Goal: Task Accomplishment & Management: Use online tool/utility

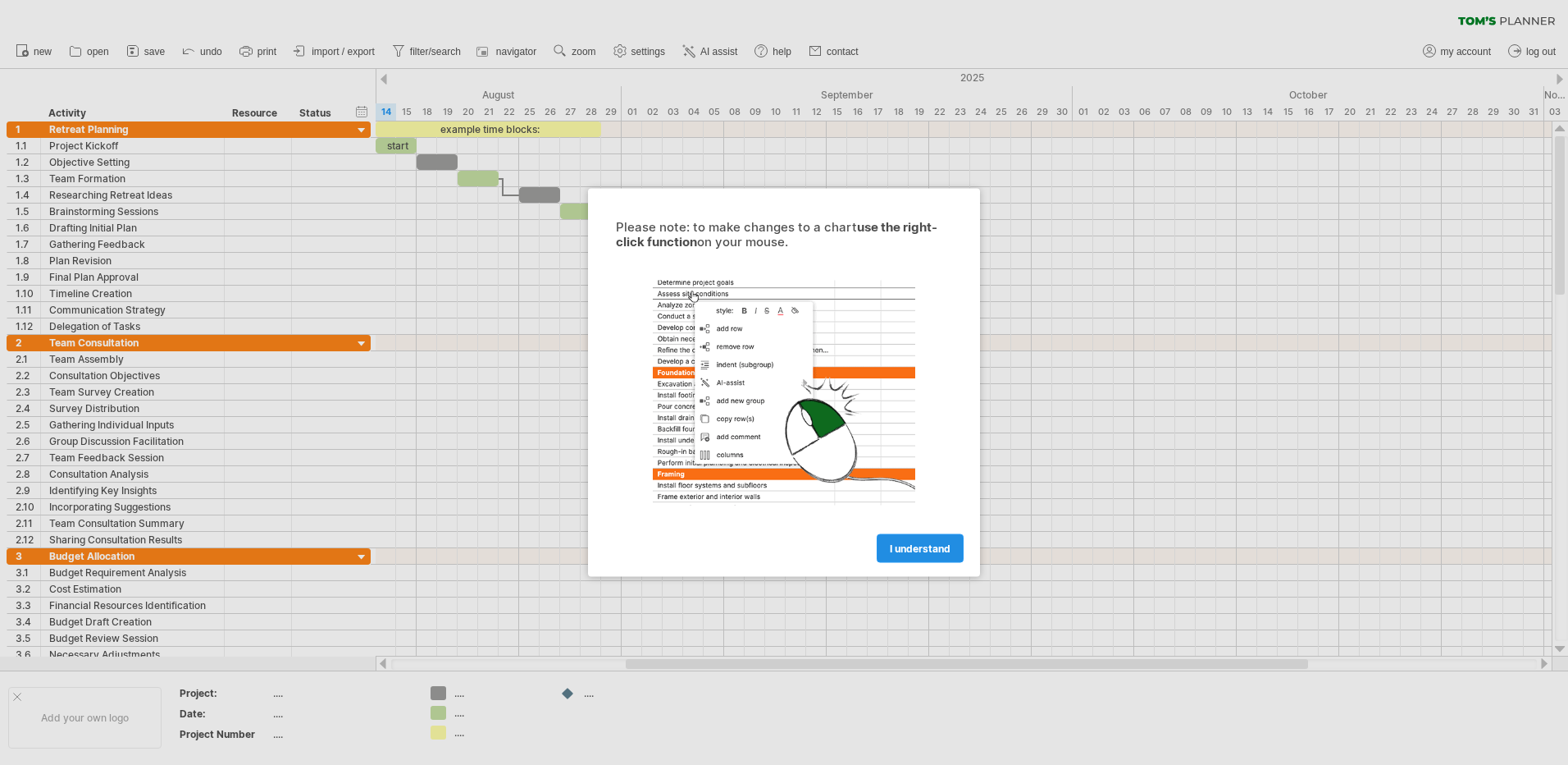
click at [912, 544] on span "I understand" at bounding box center [920, 549] width 60 height 12
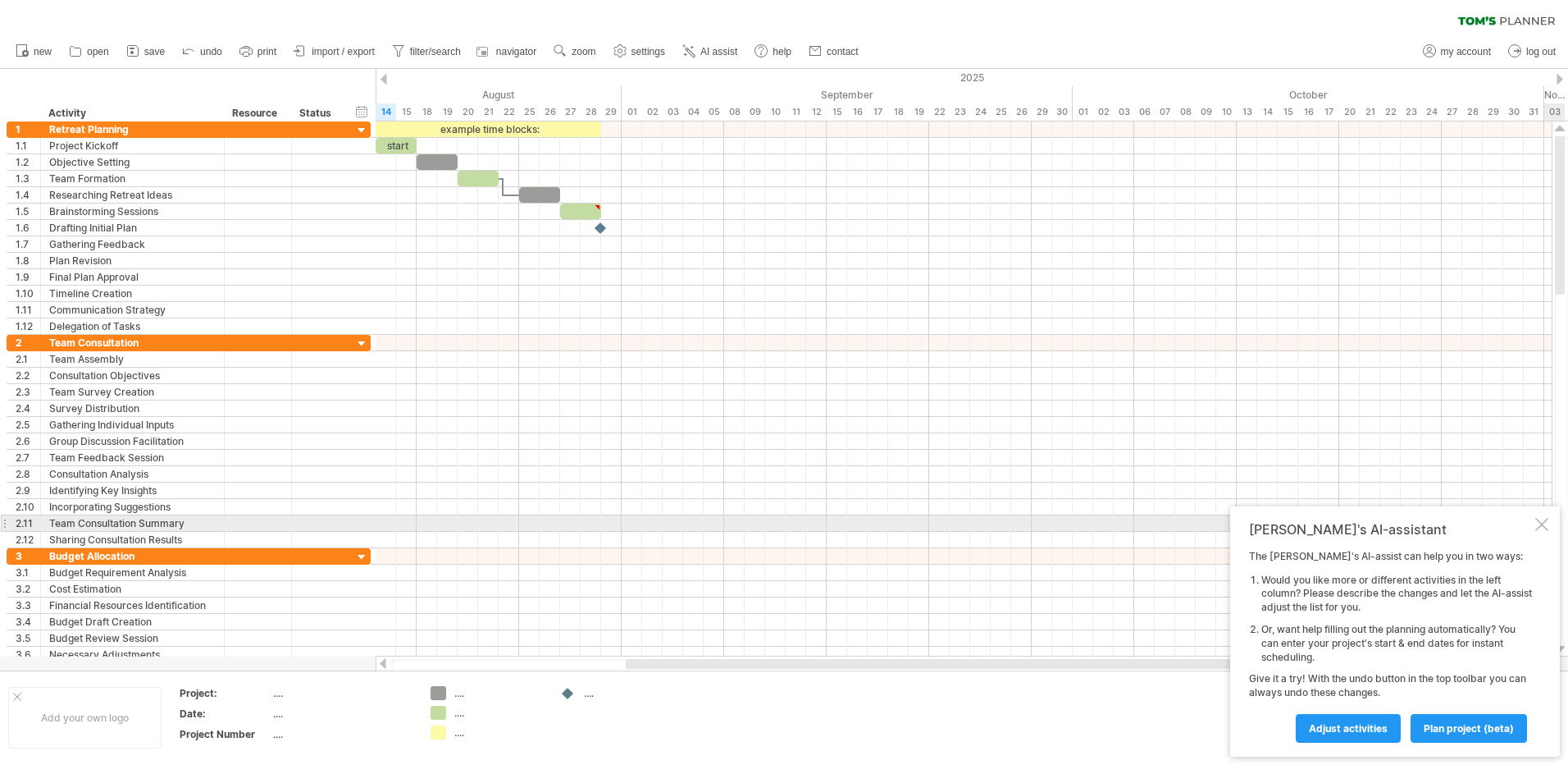
click at [1547, 521] on div at bounding box center [1542, 524] width 13 height 13
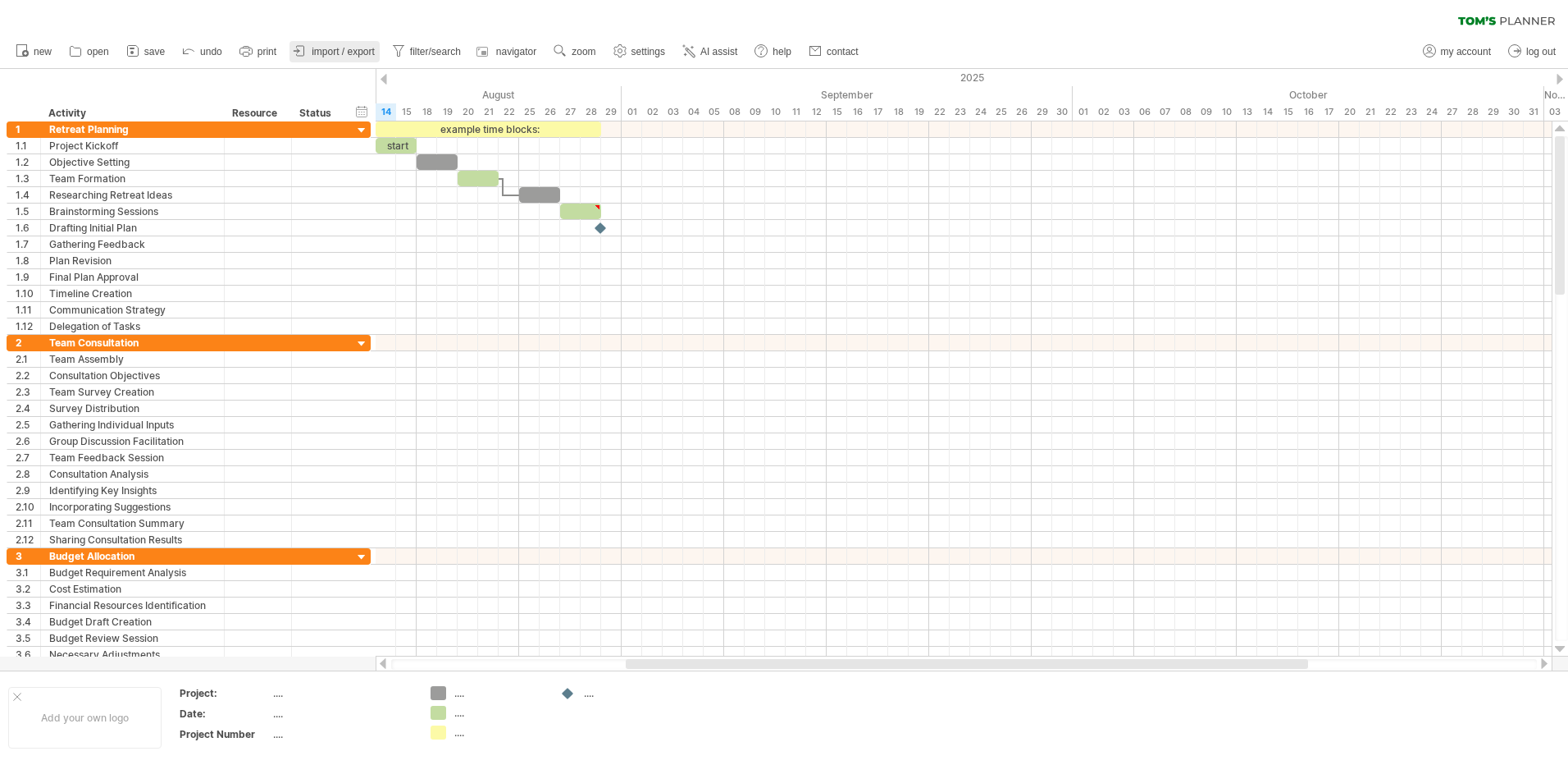
click at [353, 57] on span "import / export" at bounding box center [343, 51] width 63 height 11
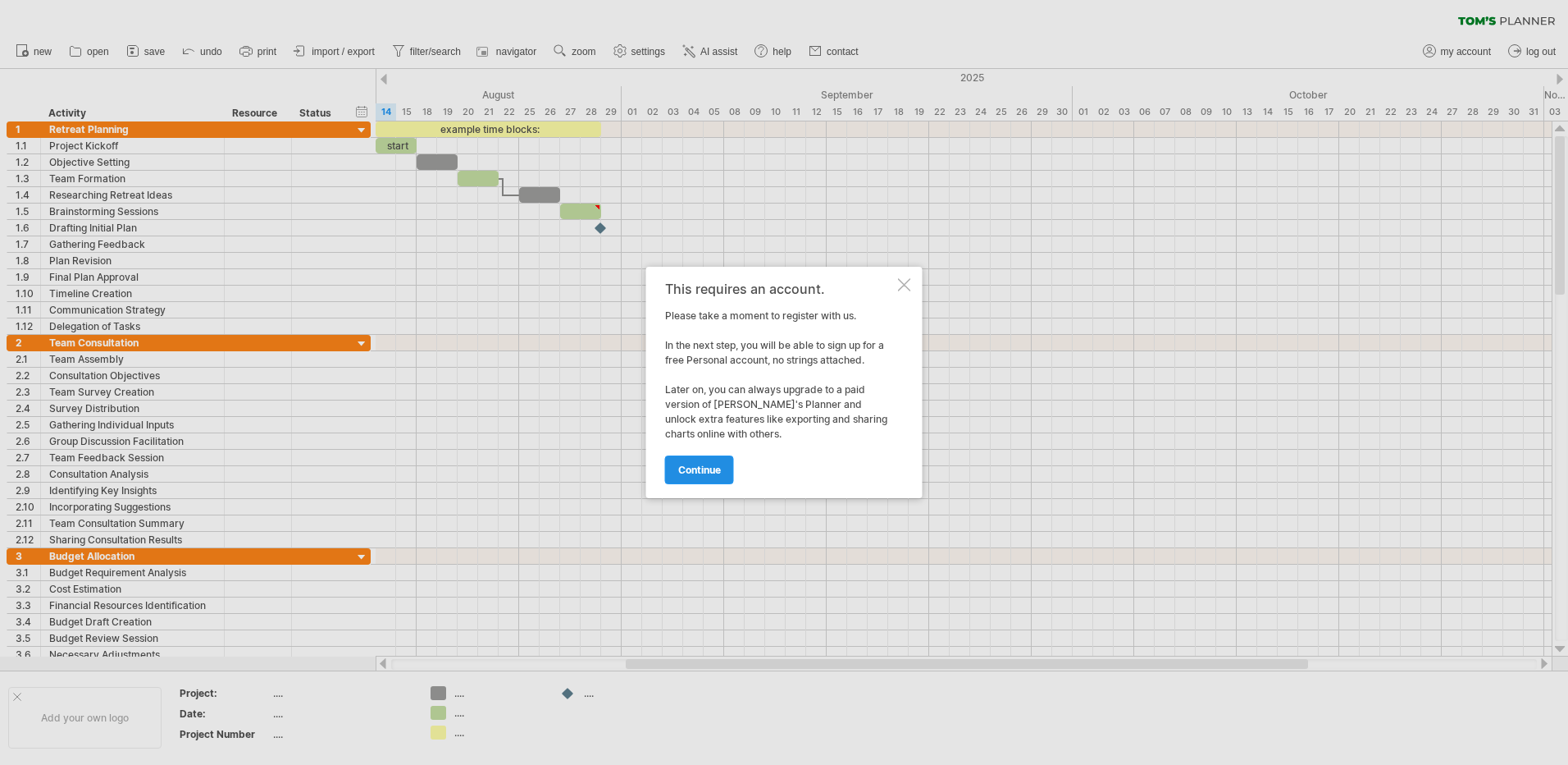
click at [691, 478] on link "continue" at bounding box center [699, 470] width 69 height 29
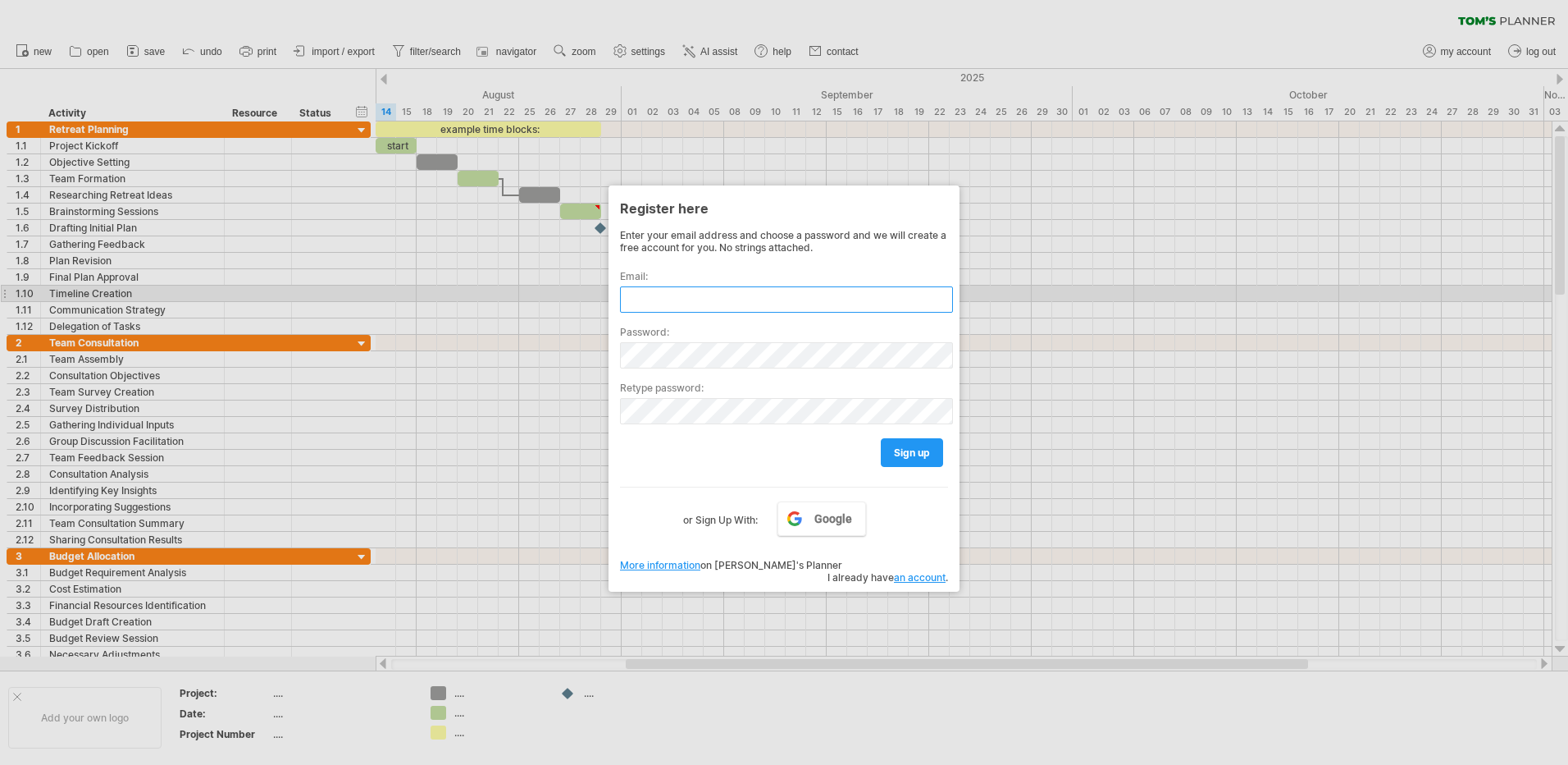
click at [682, 299] on input "text" at bounding box center [787, 300] width 333 height 26
type input "**********"
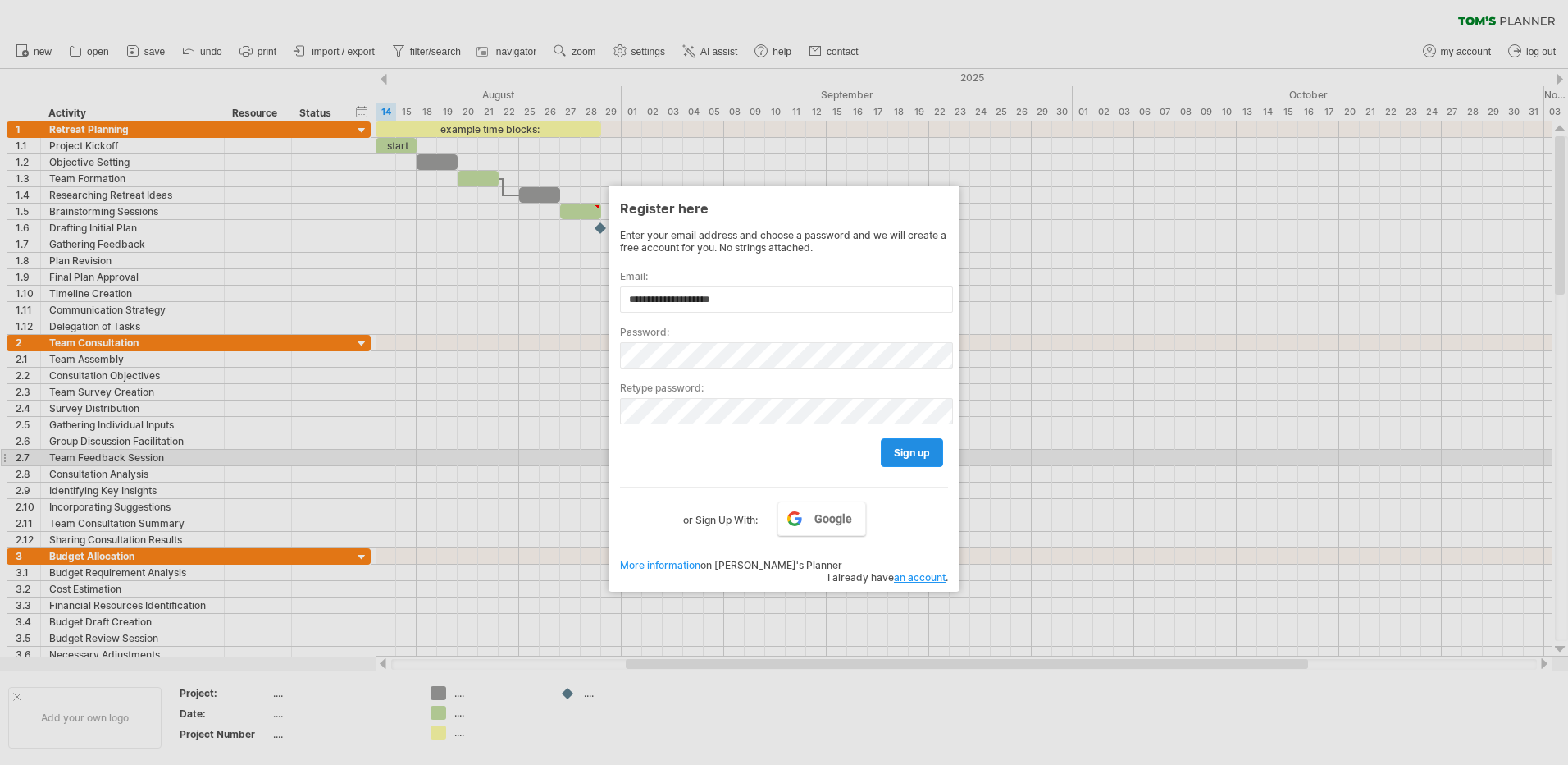
click at [917, 458] on link "sign up" at bounding box center [912, 452] width 62 height 29
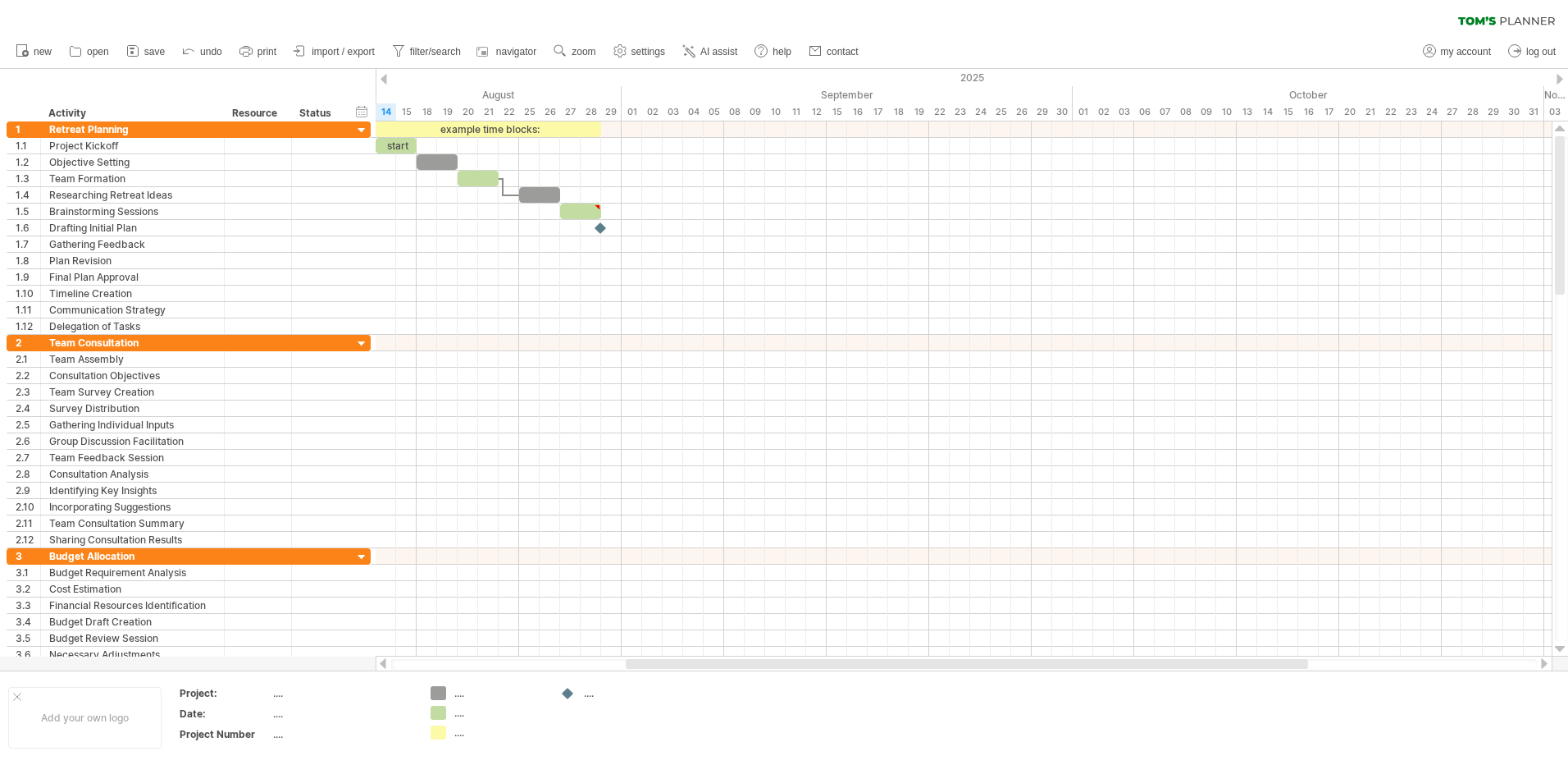
click at [327, 46] on span "import / export" at bounding box center [343, 51] width 63 height 11
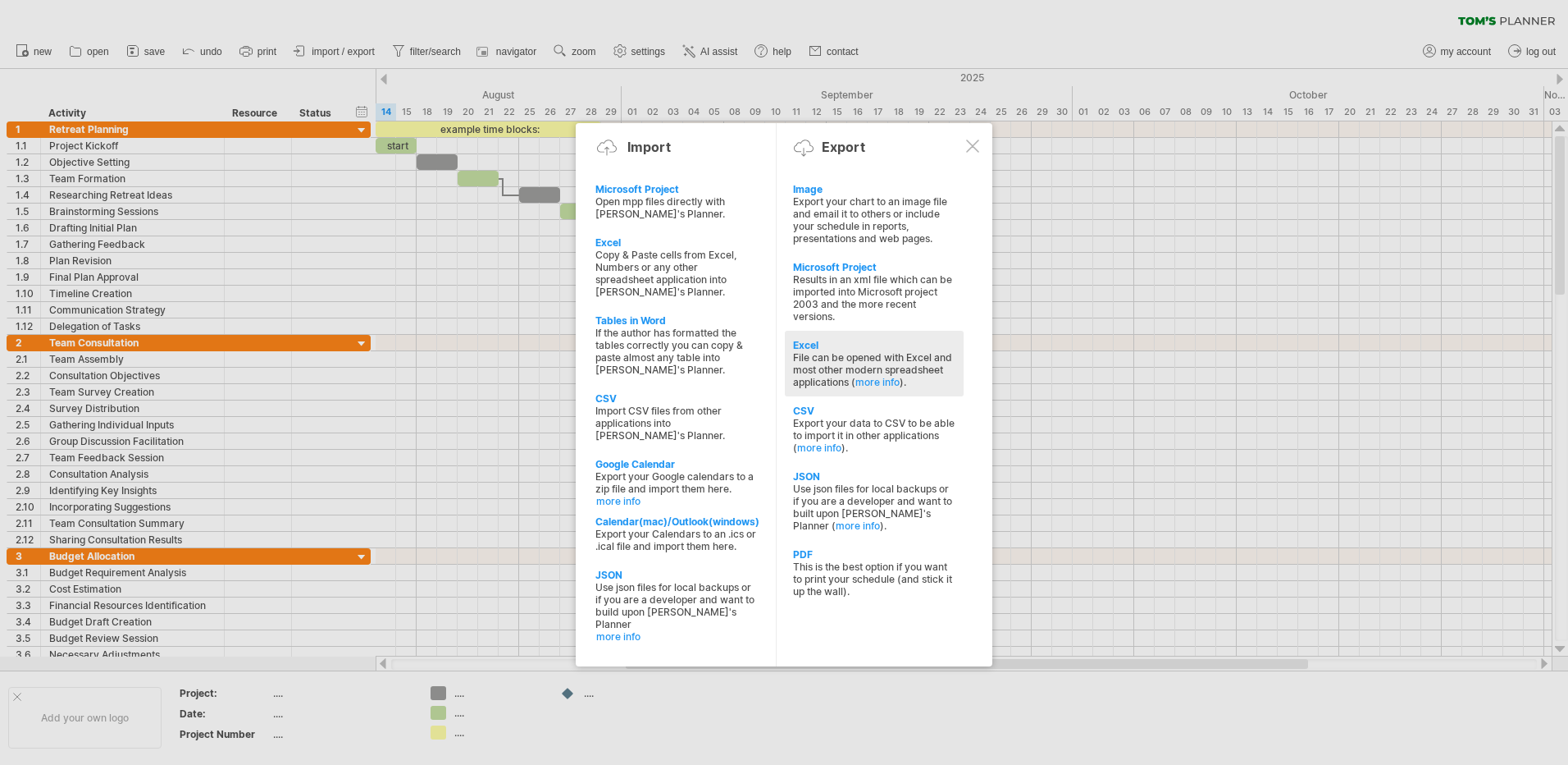
click at [852, 355] on div "File can be opened with Excel and most other modern spreadsheet applications ( …" at bounding box center [873, 370] width 162 height 37
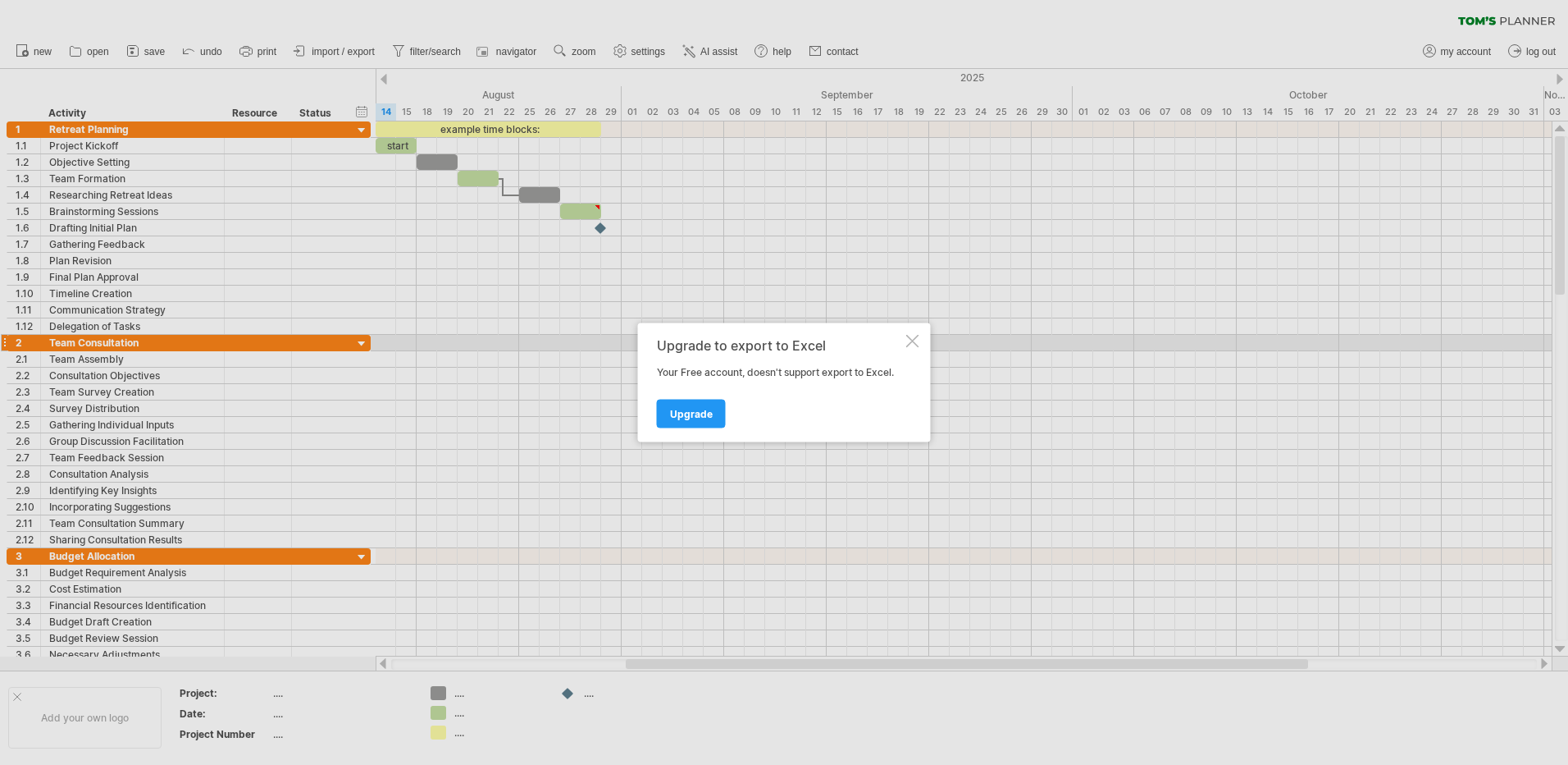
click at [920, 345] on div "Upgrade to export to Excel Your Free account, doesn't support export to Excel. …" at bounding box center [785, 383] width 293 height 119
click at [911, 339] on div at bounding box center [913, 341] width 13 height 13
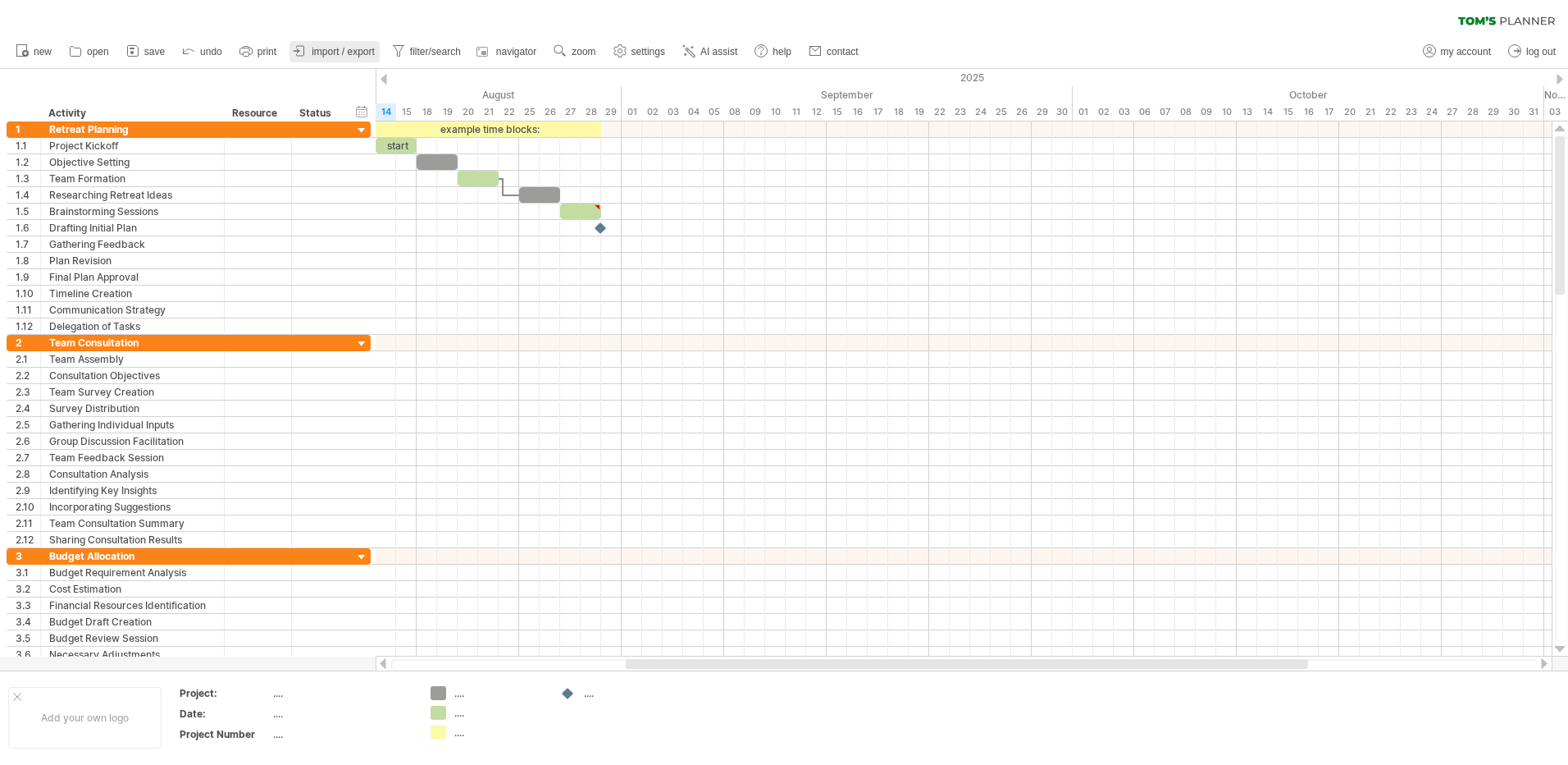
click at [365, 58] on link "import / export" at bounding box center [335, 52] width 90 height 21
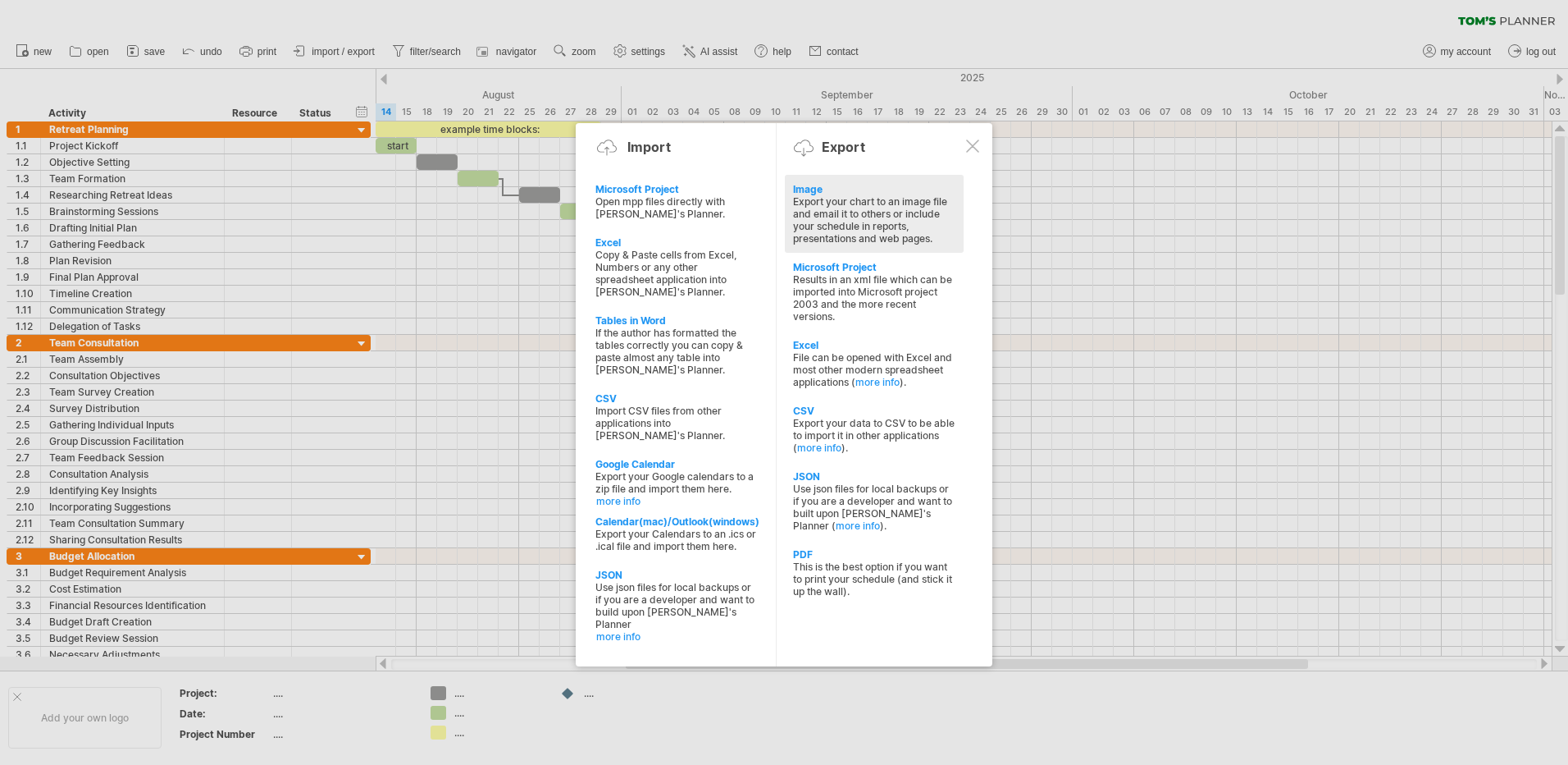
click at [862, 221] on div "Export your chart to an image file and email it to others or include your sched…" at bounding box center [873, 220] width 162 height 49
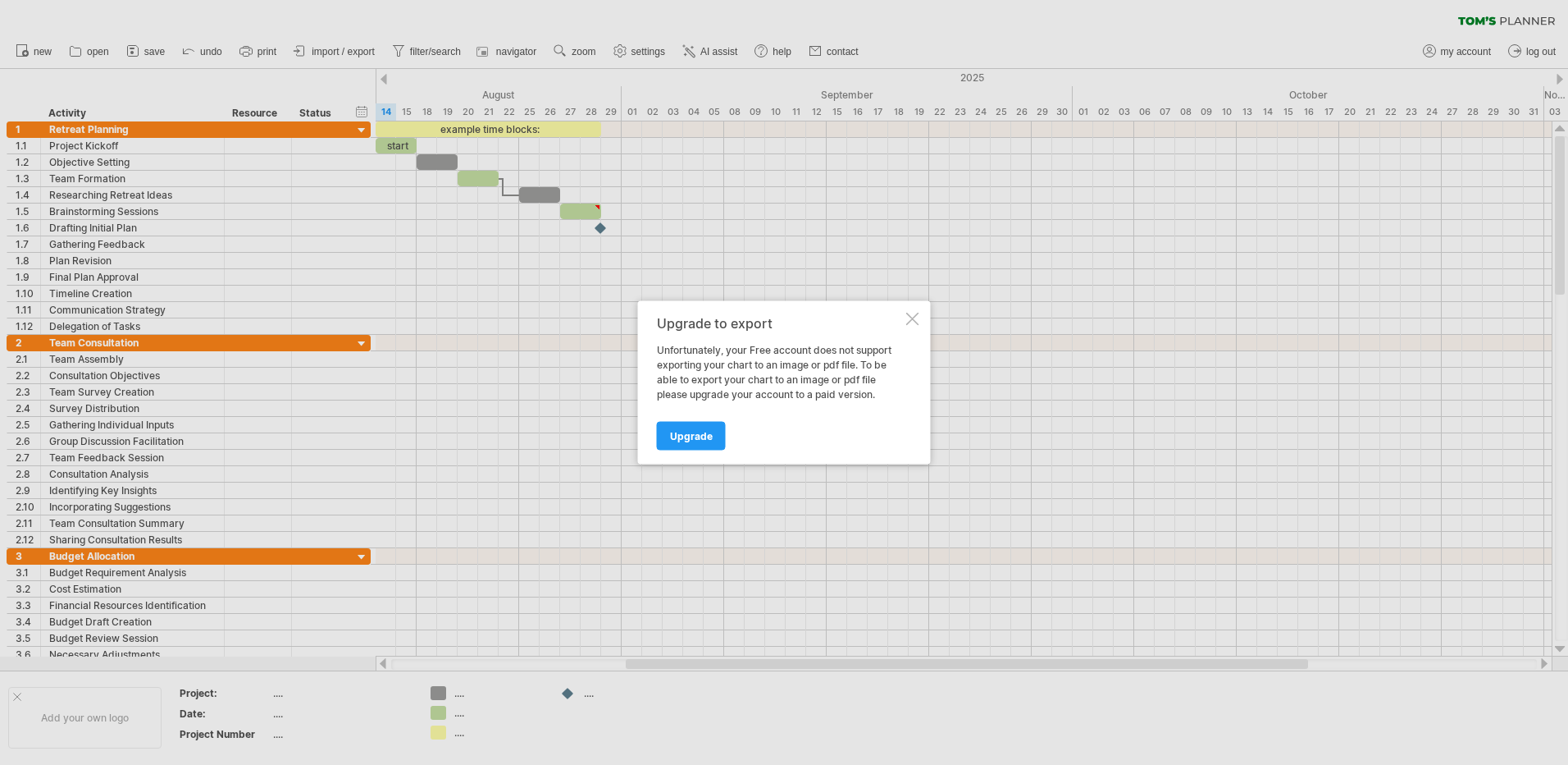
click at [911, 315] on div at bounding box center [913, 319] width 13 height 13
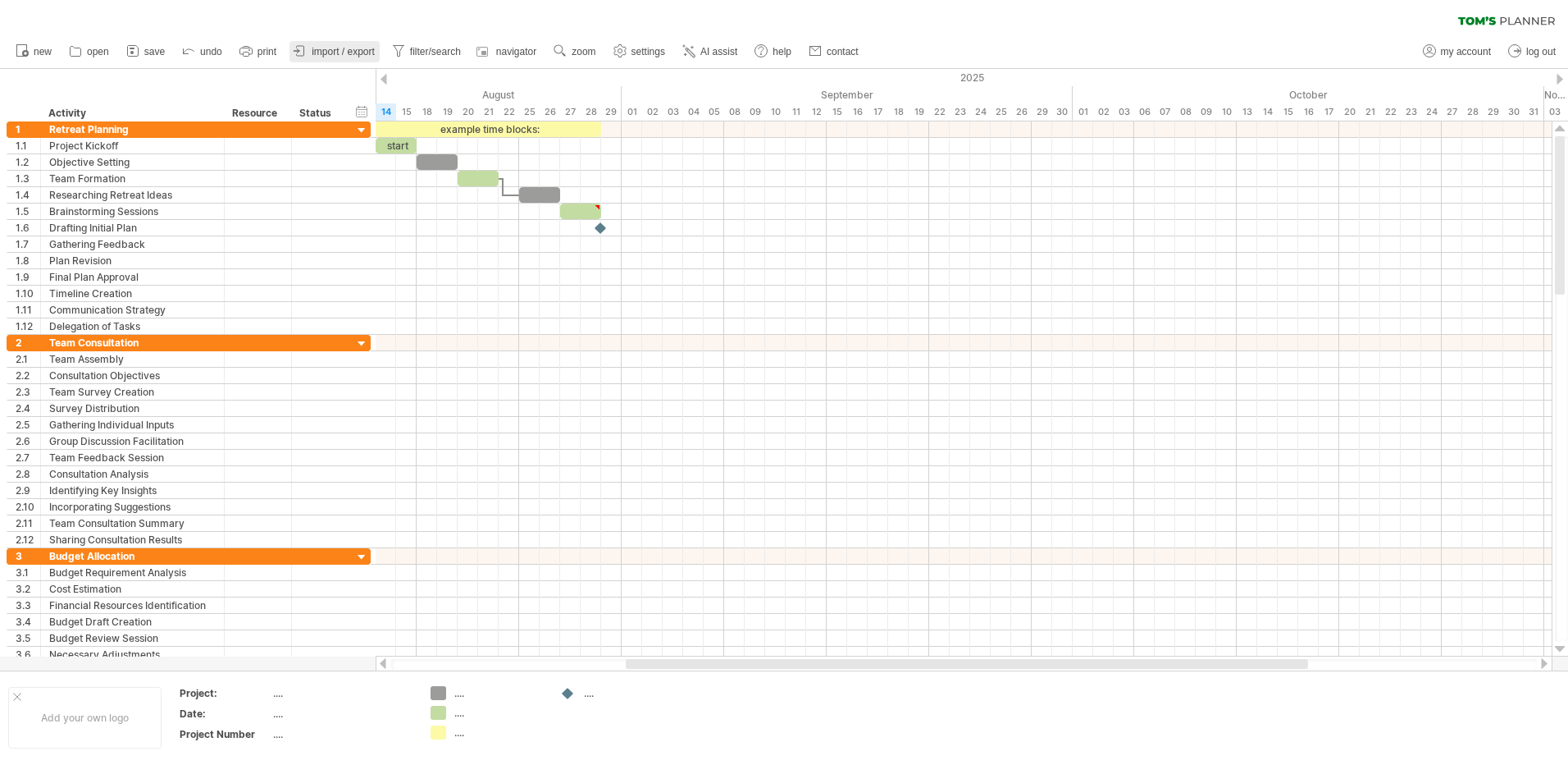
click at [331, 51] on span "import / export" at bounding box center [343, 51] width 63 height 11
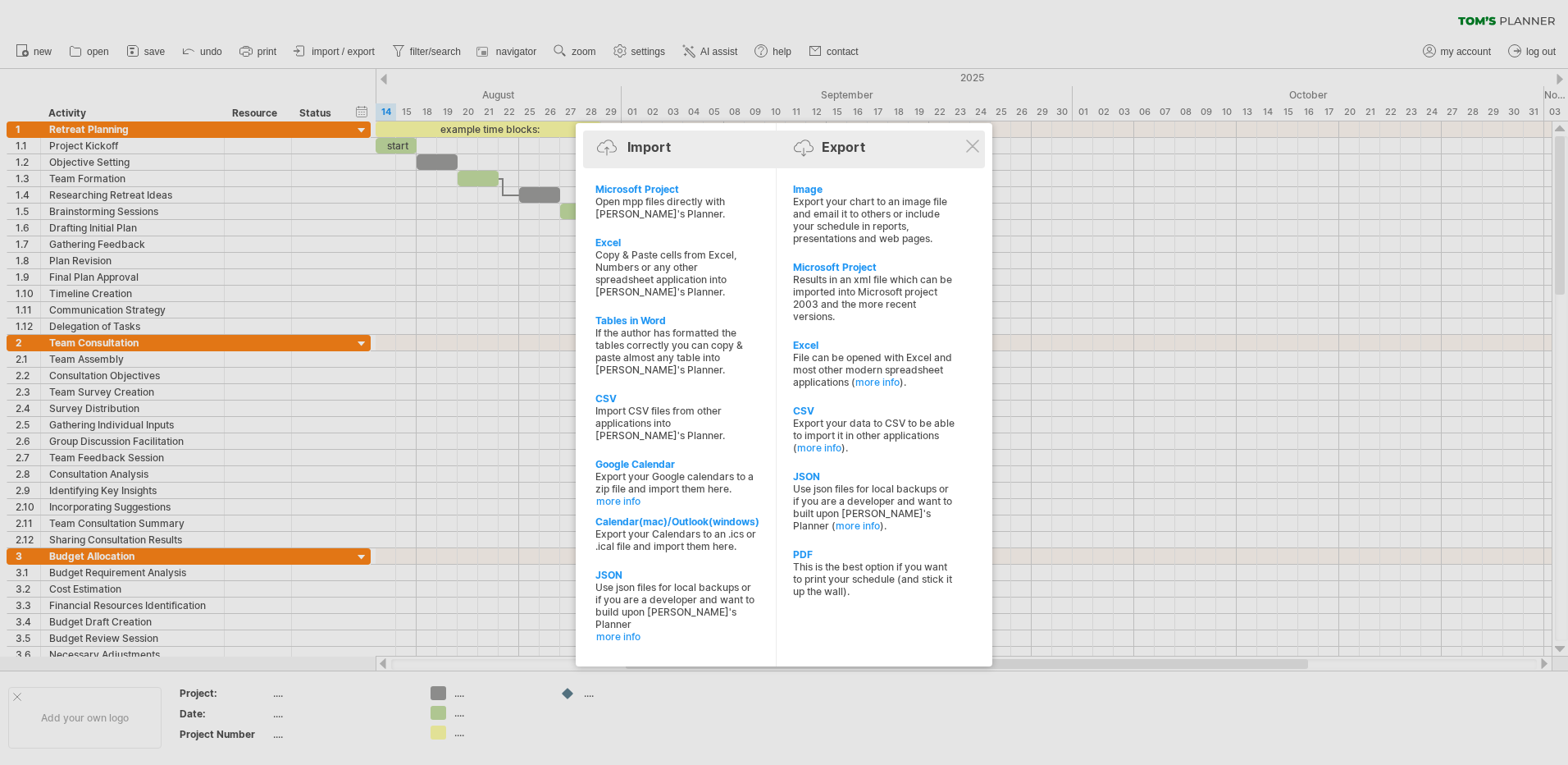
click at [975, 152] on div "Import Export" at bounding box center [783, 150] width 393 height 25
click at [973, 143] on div at bounding box center [972, 145] width 13 height 13
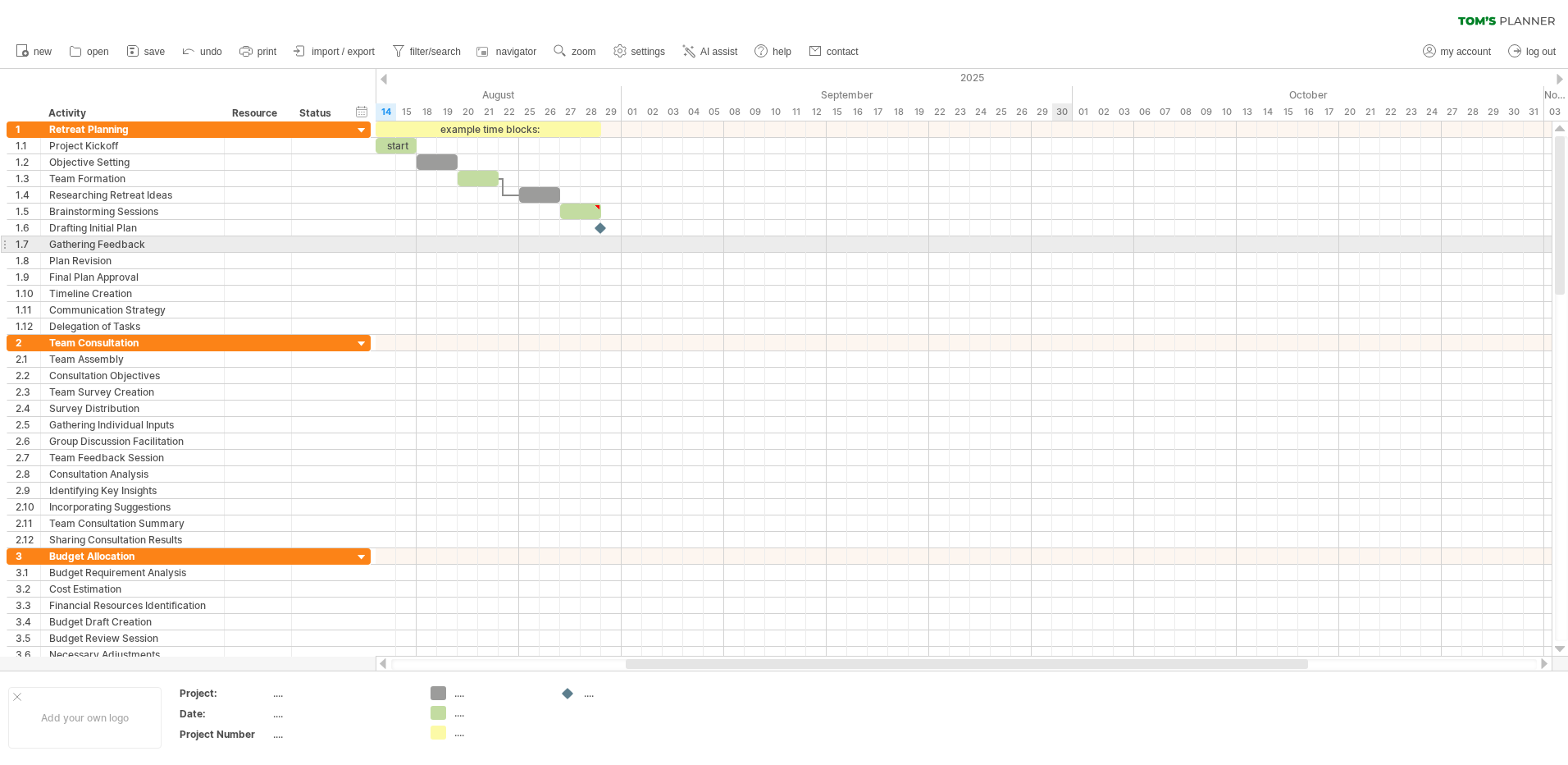
click at [1126, 321] on div at bounding box center [964, 326] width 1176 height 17
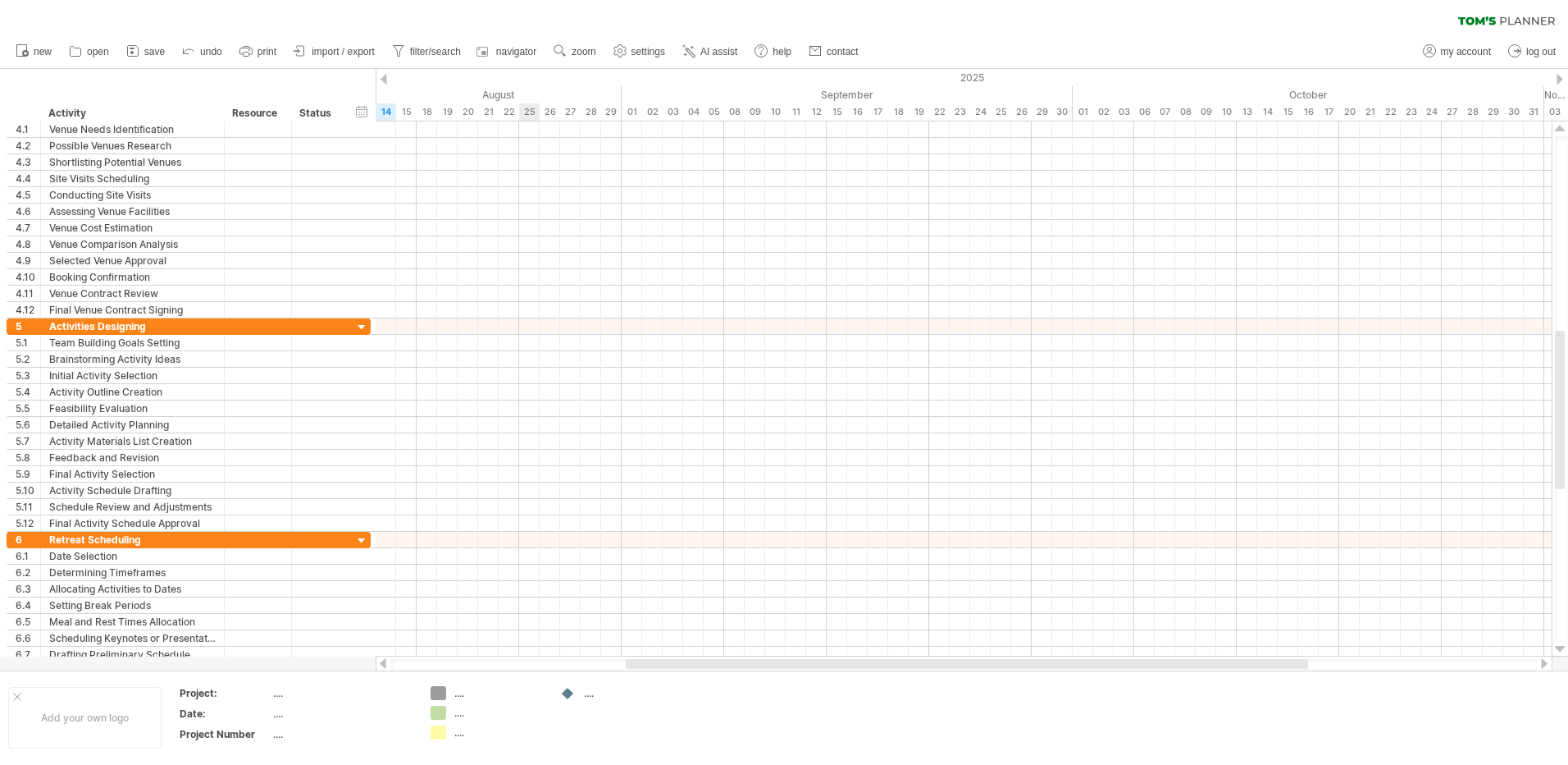
click at [532, 315] on div at bounding box center [964, 310] width 1176 height 17
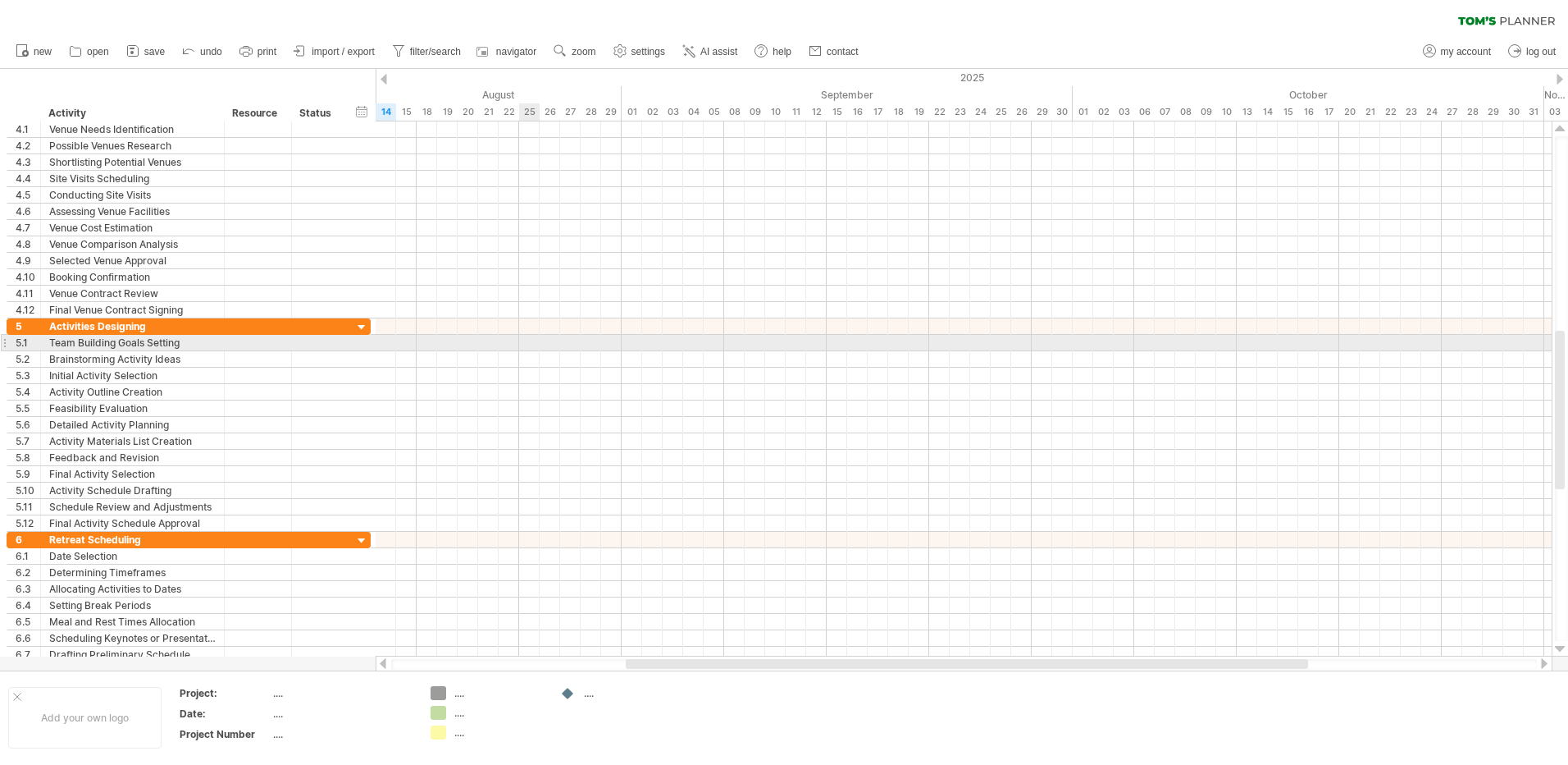
click at [562, 386] on div at bounding box center [964, 392] width 1176 height 17
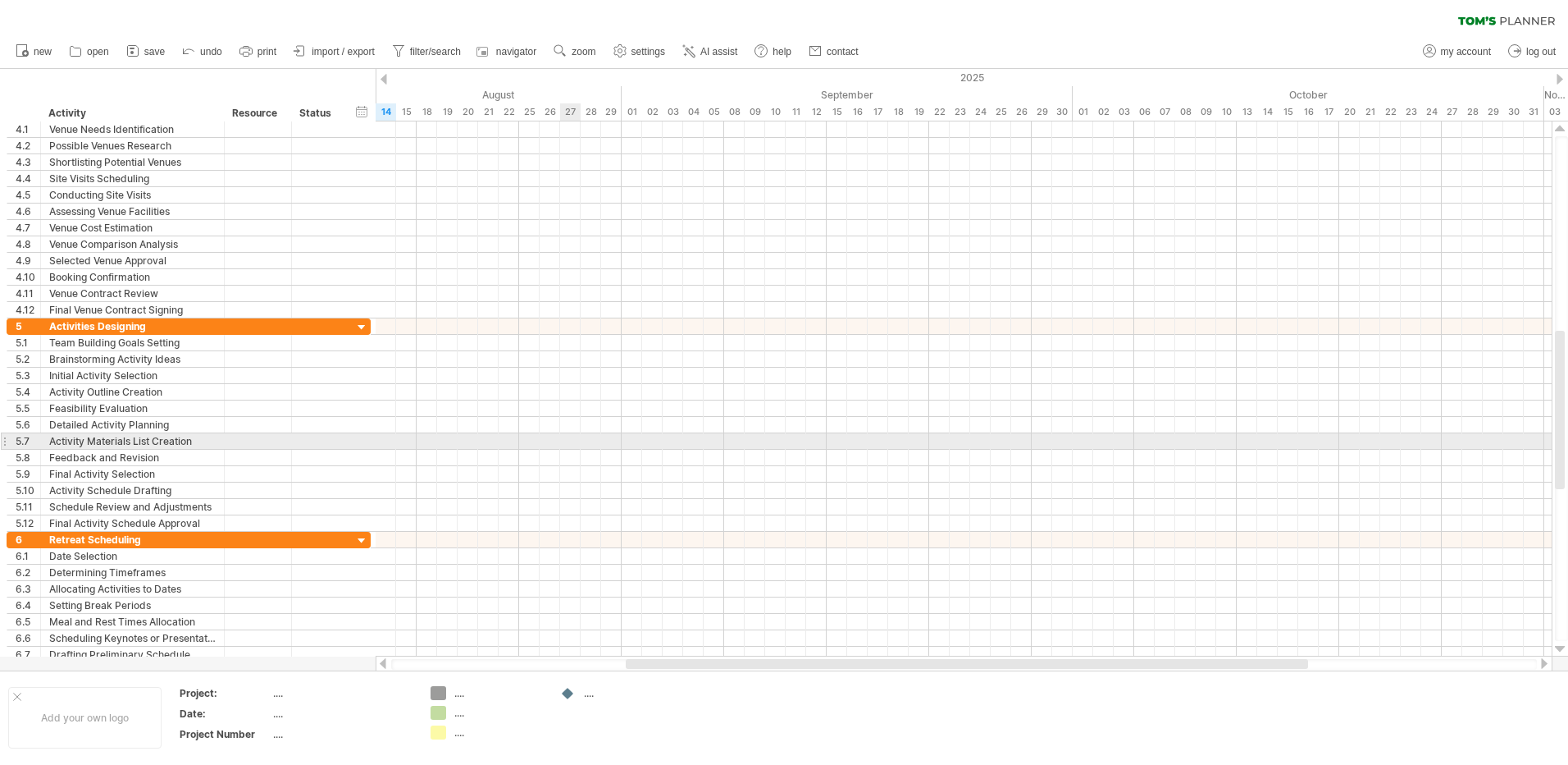
click at [570, 439] on div at bounding box center [964, 441] width 1176 height 17
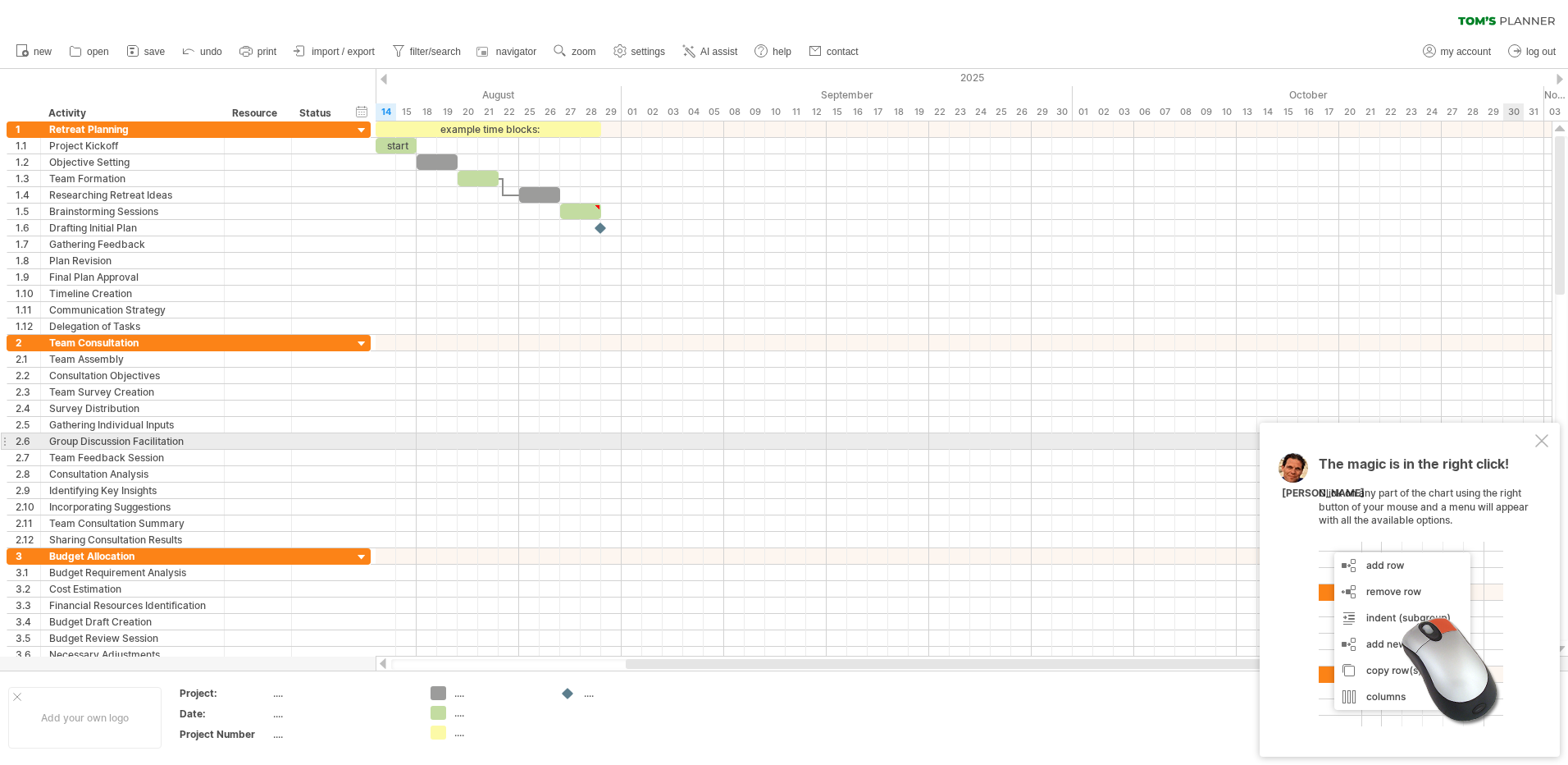
click at [1544, 440] on div at bounding box center [1542, 440] width 13 height 13
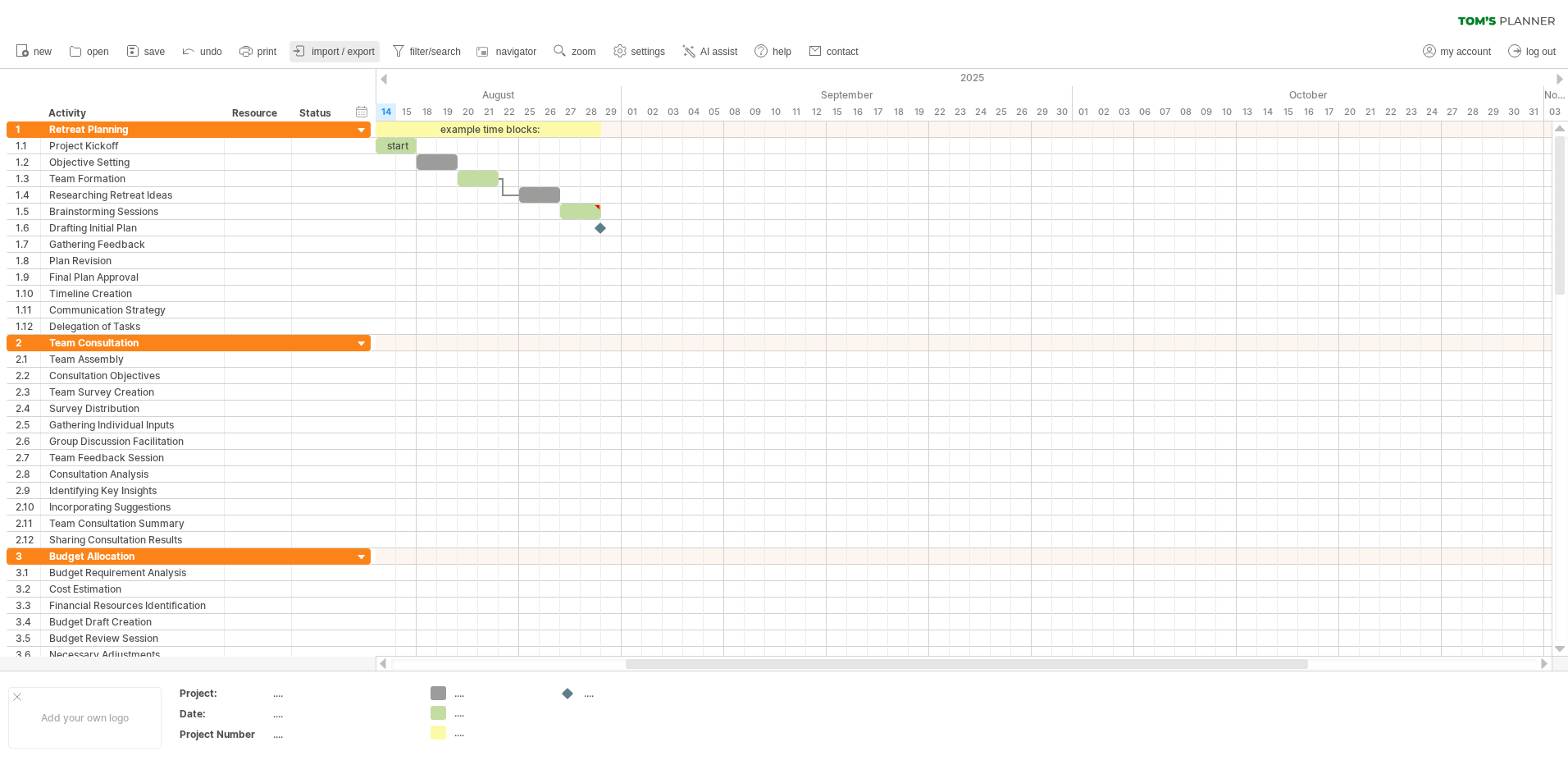
click at [353, 51] on span "import / export" at bounding box center [343, 51] width 63 height 11
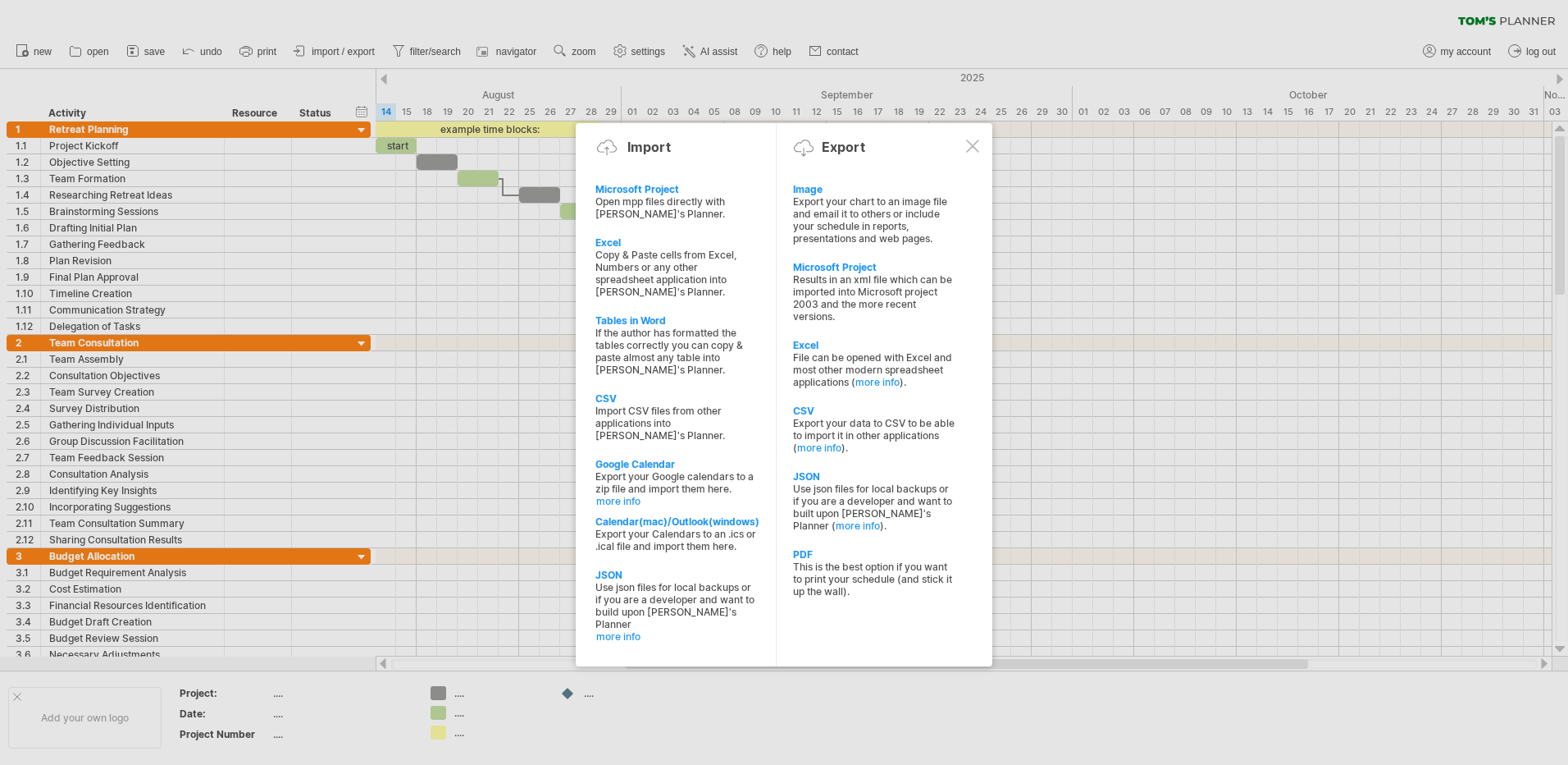
click at [978, 146] on div at bounding box center [972, 145] width 13 height 13
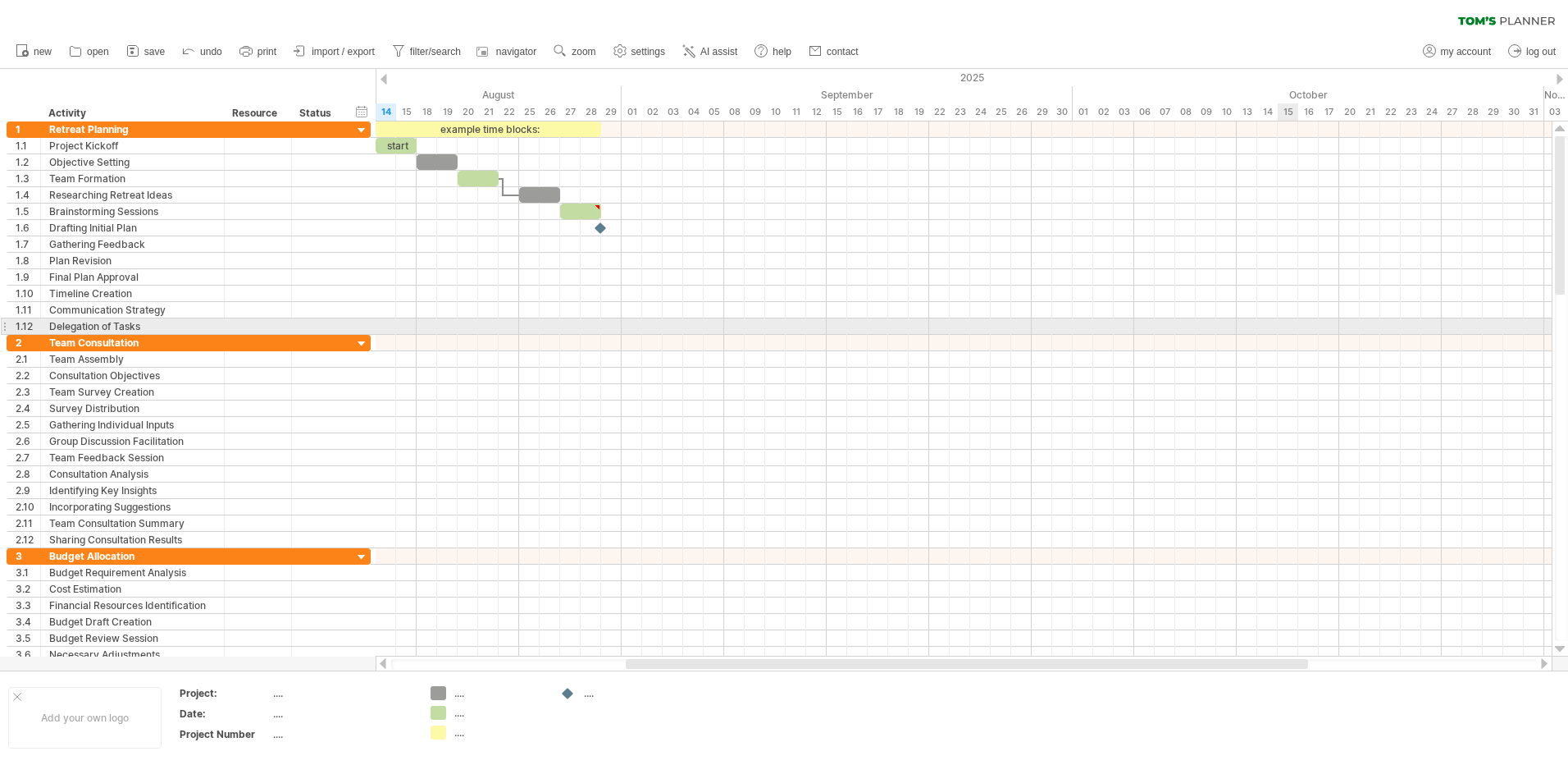
click at [1284, 367] on div at bounding box center [964, 359] width 1176 height 17
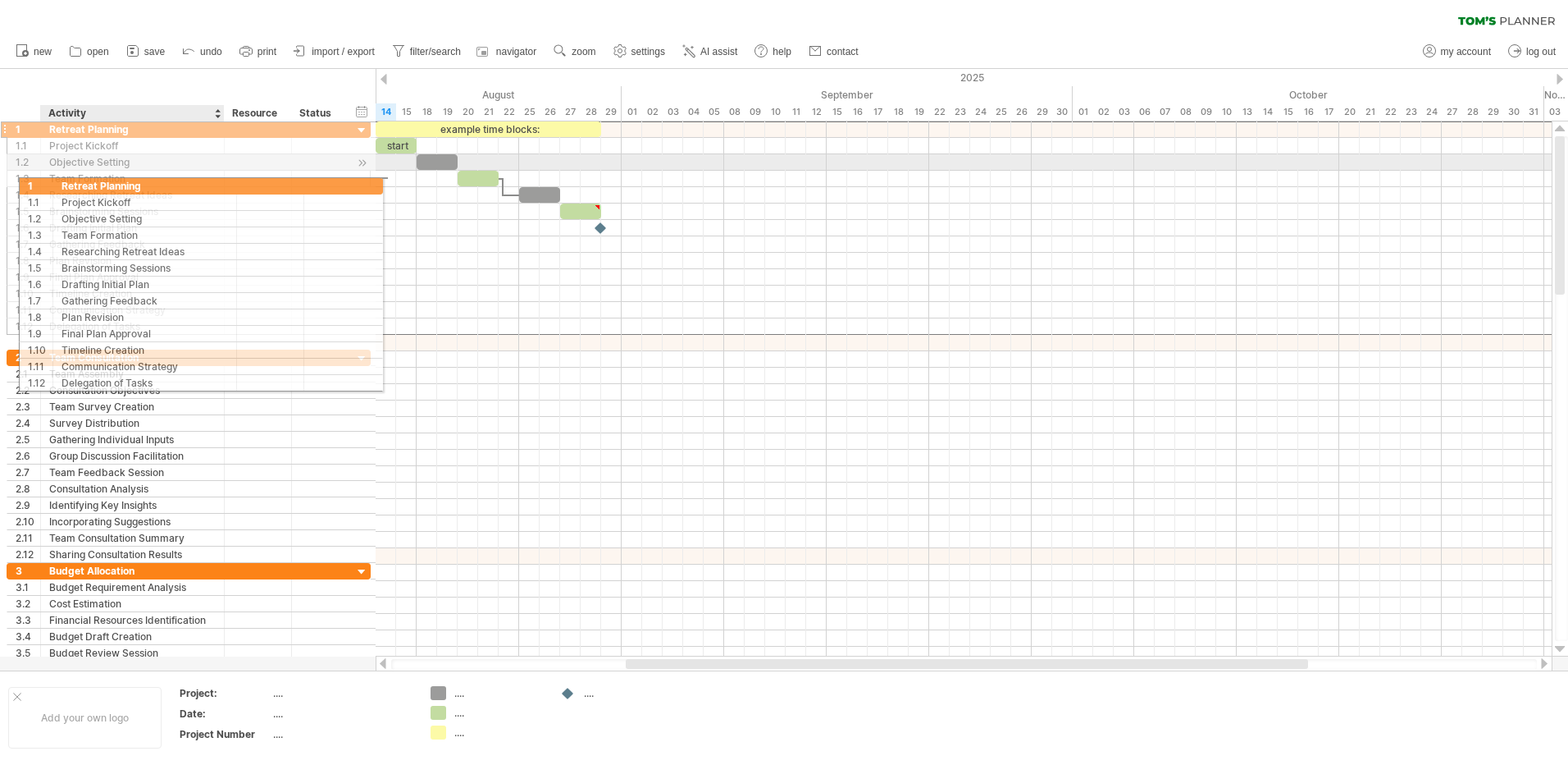
drag, startPoint x: 86, startPoint y: 133, endPoint x: 94, endPoint y: 157, distance: 25.3
click at [94, 157] on div "**********" at bounding box center [188, 228] width 364 height 214
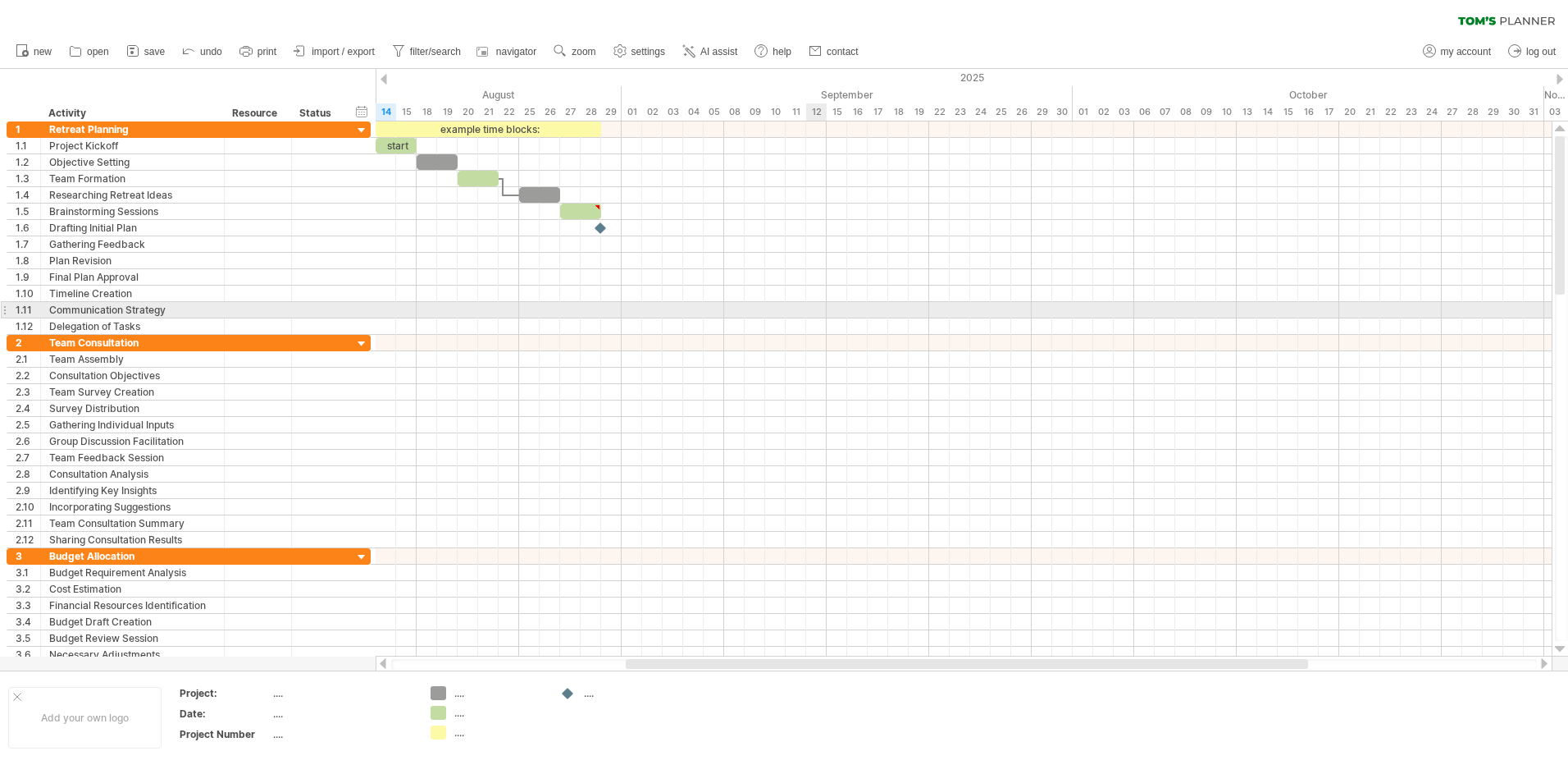
click at [816, 303] on div at bounding box center [964, 310] width 1176 height 17
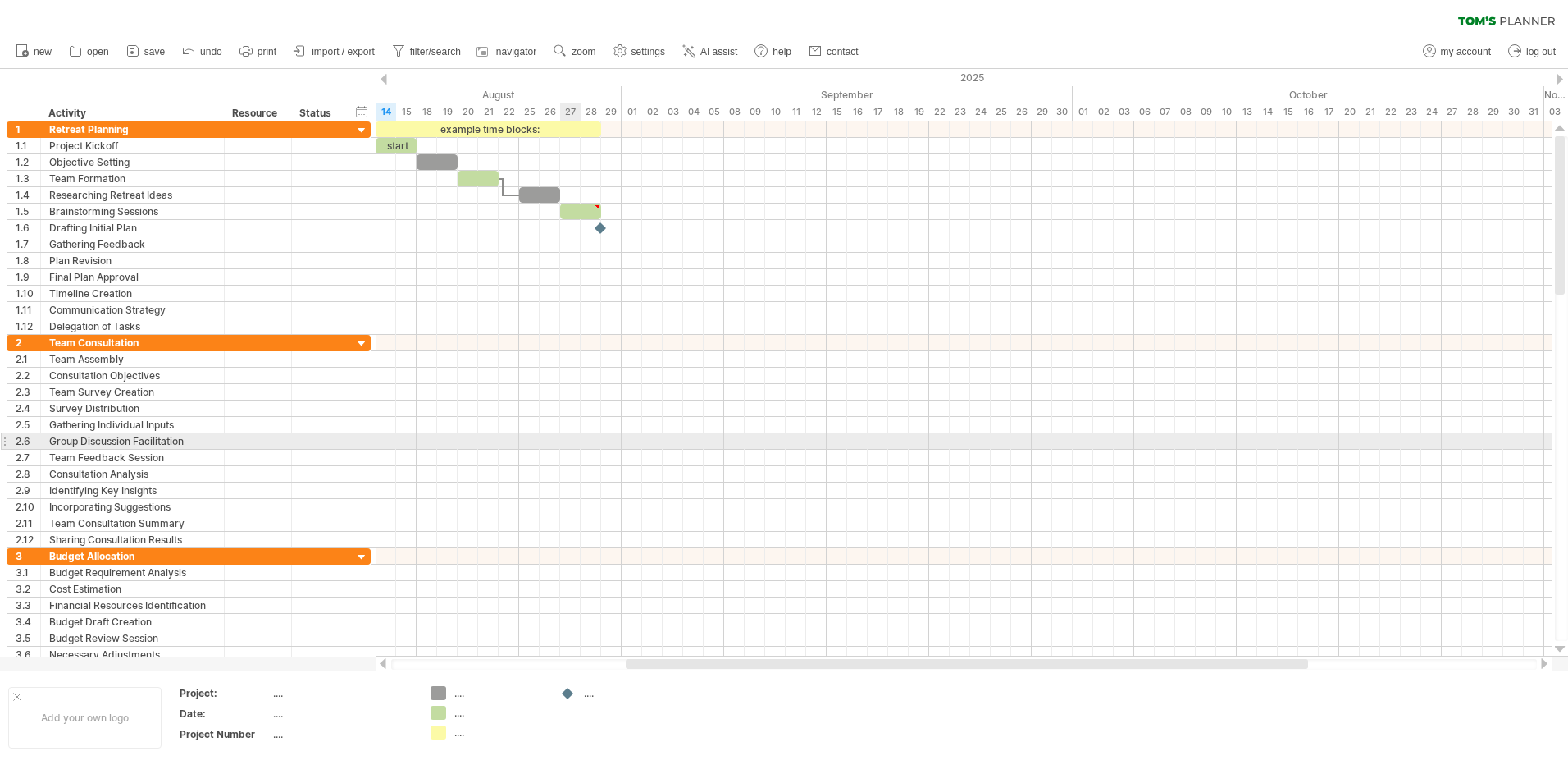
click at [576, 435] on div at bounding box center [964, 441] width 1176 height 17
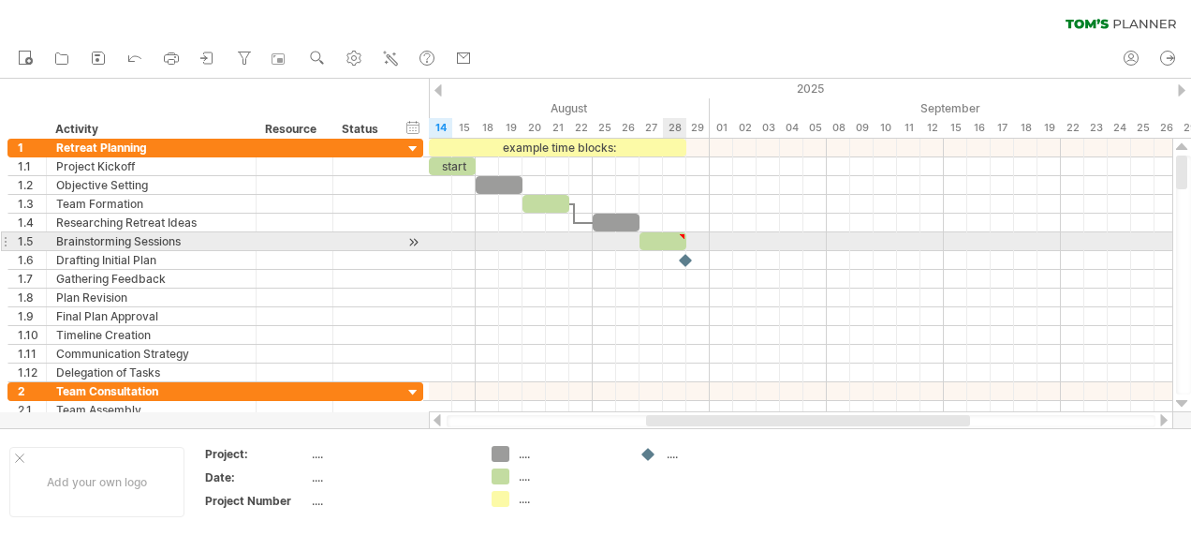
type textarea "**********"
